Goal: Task Accomplishment & Management: Manage account settings

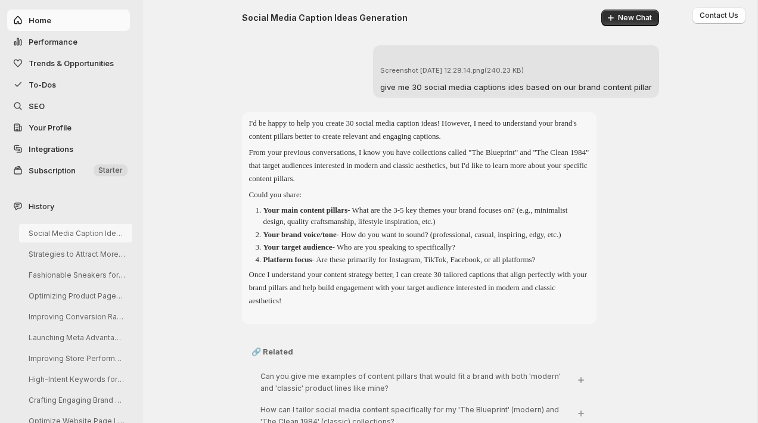
scroll to position [8511, 0]
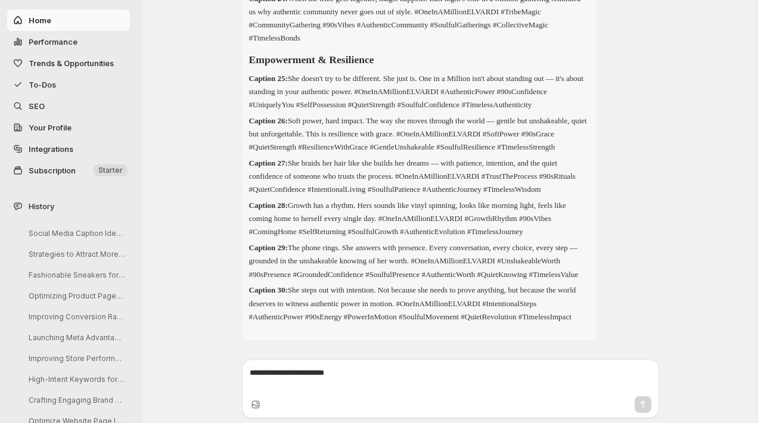
click at [61, 169] on span "Subscription" at bounding box center [52, 171] width 47 height 10
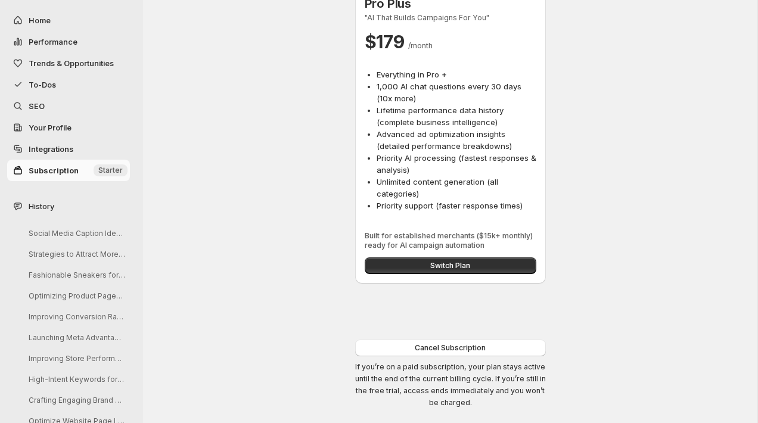
scroll to position [570, 0]
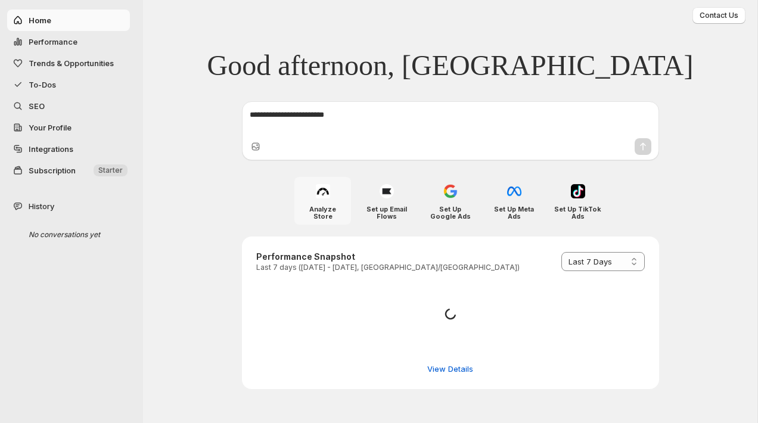
select select "*********"
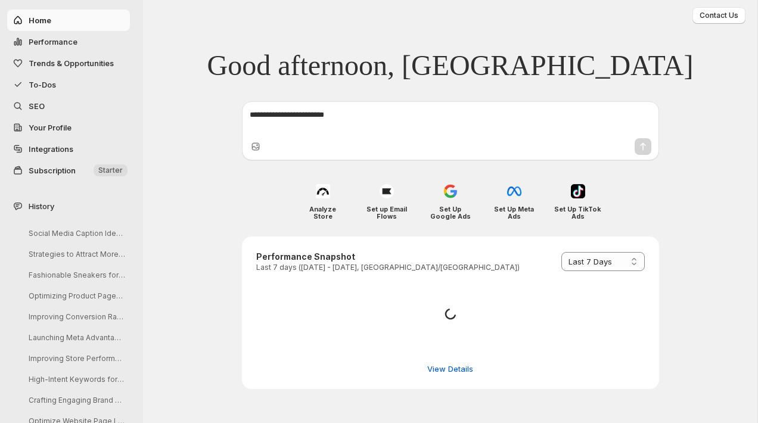
click at [91, 173] on span "Subscription" at bounding box center [60, 170] width 63 height 12
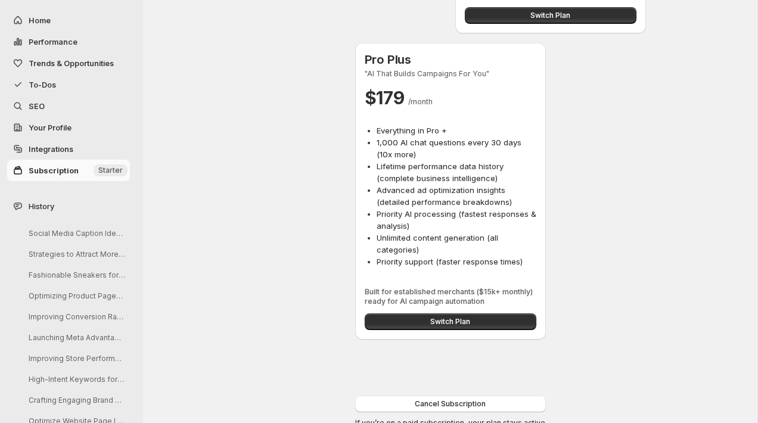
scroll to position [570, 0]
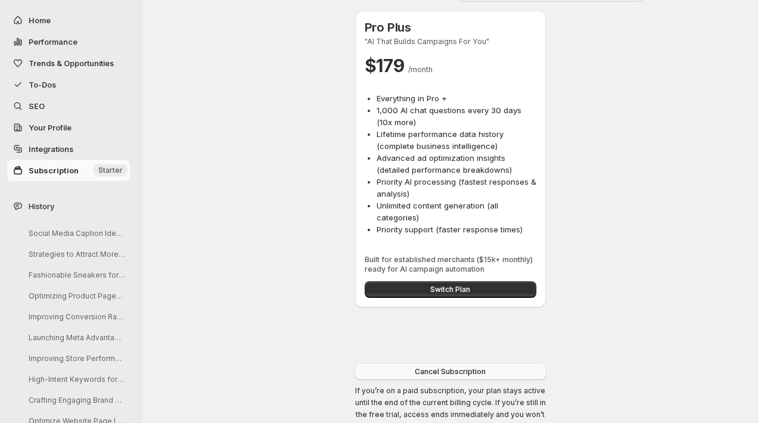
click at [410, 363] on button "Cancel Subscription" at bounding box center [450, 371] width 191 height 17
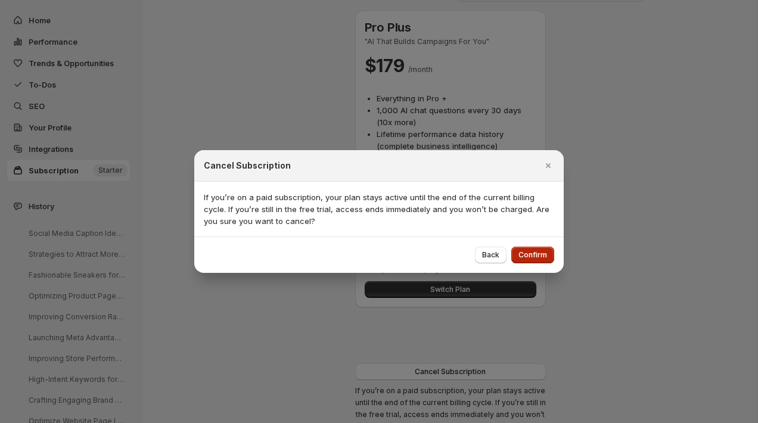
click at [539, 254] on span "Confirm" at bounding box center [532, 255] width 29 height 10
